Goal: Task Accomplishment & Management: Manage account settings

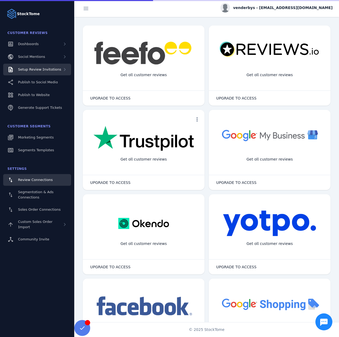
click at [51, 70] on span "Setup Review Invitations" at bounding box center [39, 69] width 43 height 4
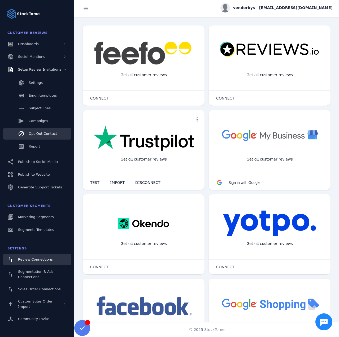
drag, startPoint x: 39, startPoint y: 136, endPoint x: 39, endPoint y: 139, distance: 2.9
click at [39, 136] on div "Opt-Out Contact" at bounding box center [43, 133] width 28 height 5
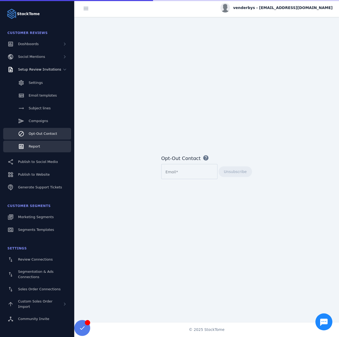
click at [39, 146] on span "Report" at bounding box center [34, 146] width 11 height 4
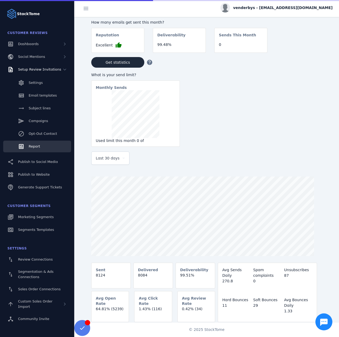
click at [112, 160] on span "Last 30 days" at bounding box center [108, 158] width 24 height 6
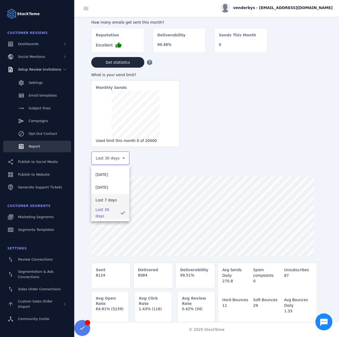
click at [109, 197] on span "Last 7 days" at bounding box center [105, 200] width 21 height 6
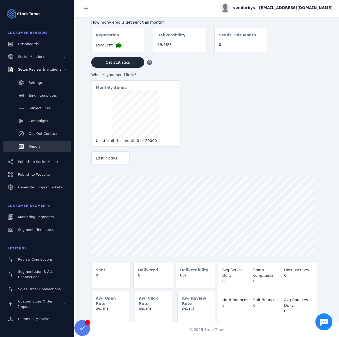
click at [284, 10] on div "venderbys - cs_venderbys@stacktome.com" at bounding box center [276, 8] width 112 height 10
click at [306, 50] on button "Sign out" at bounding box center [313, 51] width 38 height 13
